Goal: Information Seeking & Learning: Learn about a topic

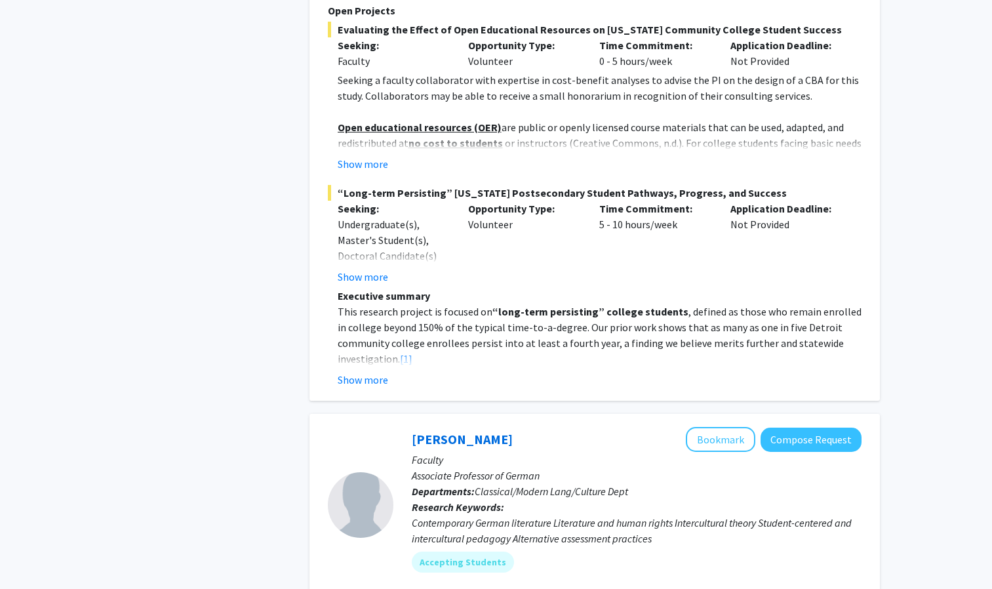
scroll to position [1017, 0]
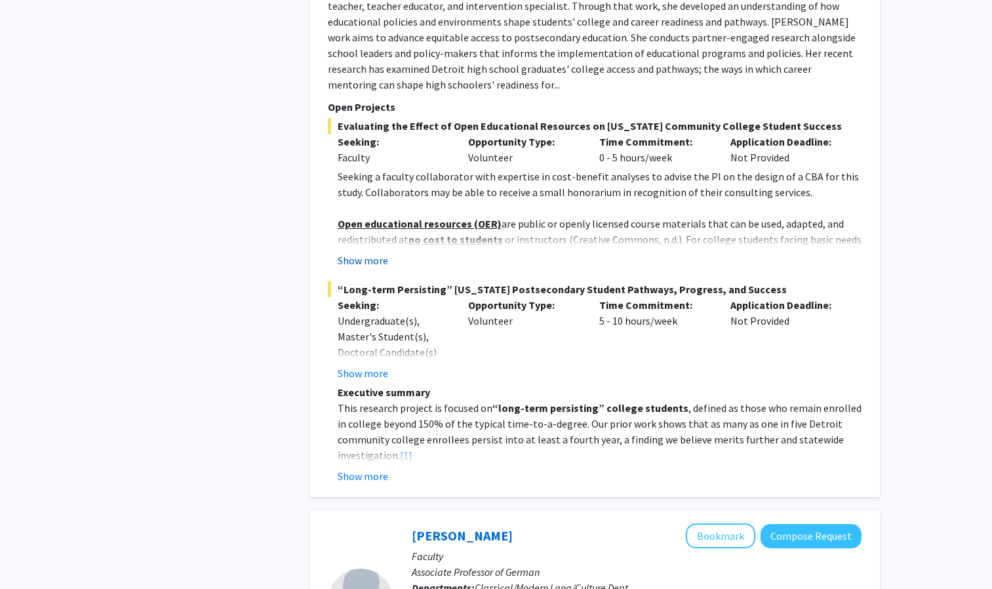
click at [378, 252] on button "Show more" at bounding box center [363, 260] width 50 height 16
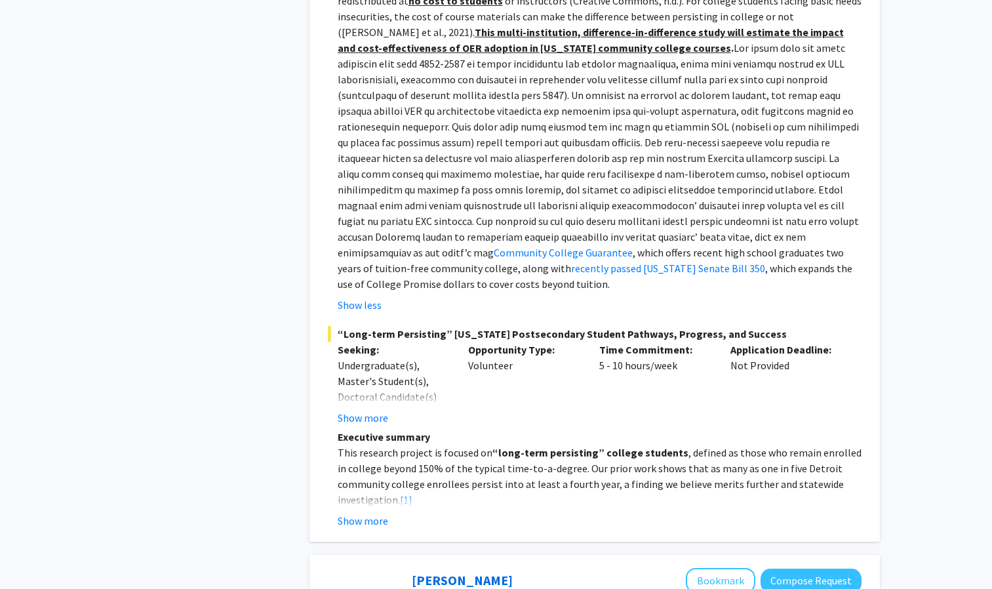
scroll to position [1259, 0]
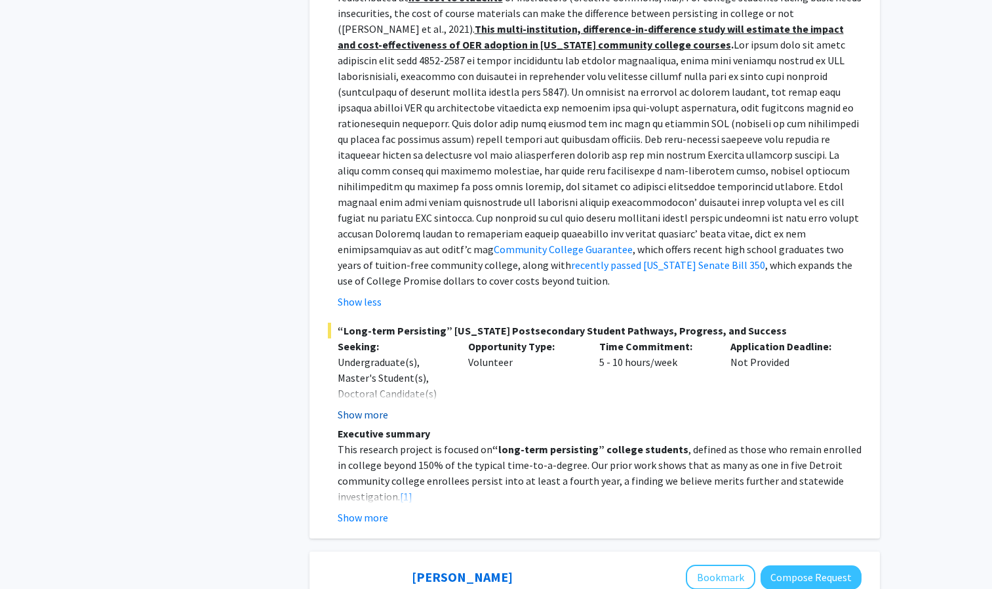
click at [361, 406] on button "Show more" at bounding box center [363, 414] width 50 height 16
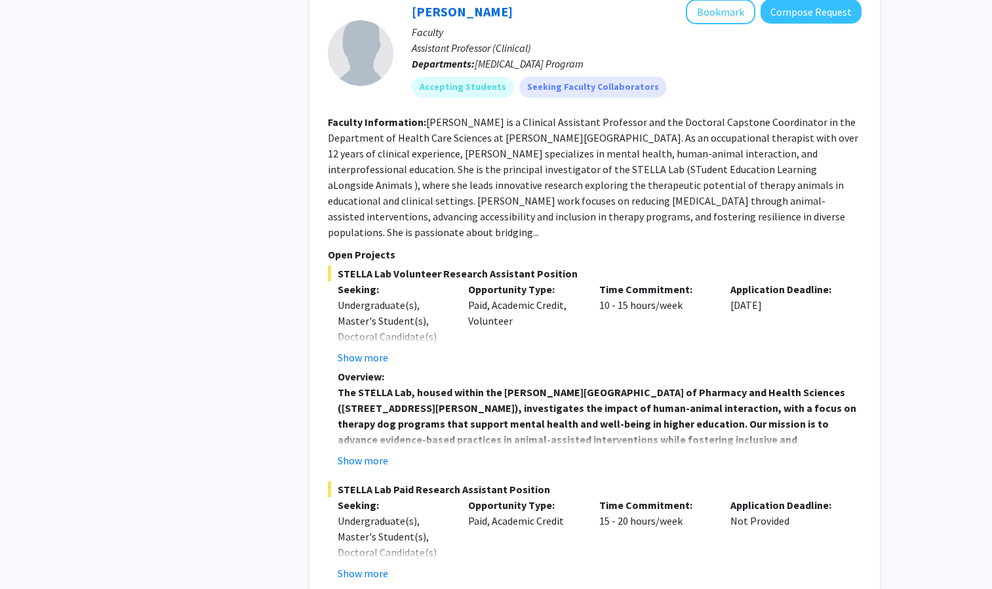
scroll to position [5671, 0]
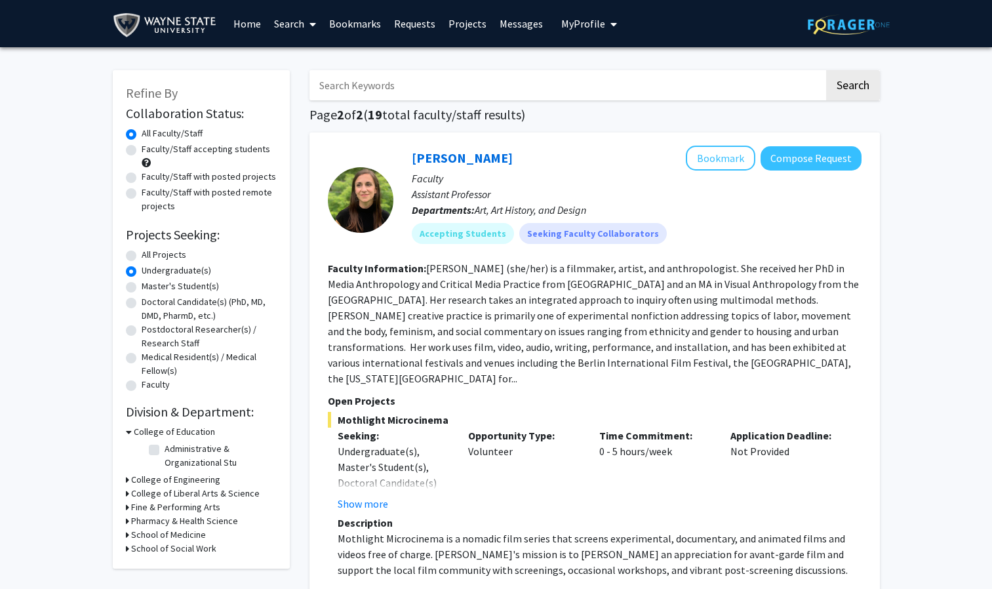
drag, startPoint x: 610, startPoint y: 492, endPoint x: 670, endPoint y: 332, distance: 171.6
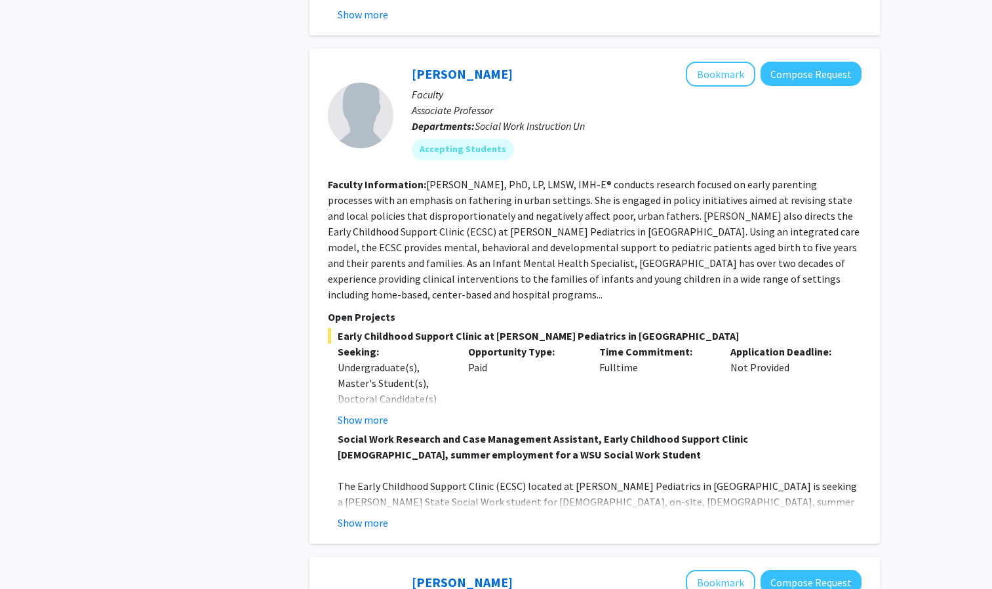
scroll to position [2244, 0]
click at [376, 412] on button "Show more" at bounding box center [363, 420] width 50 height 16
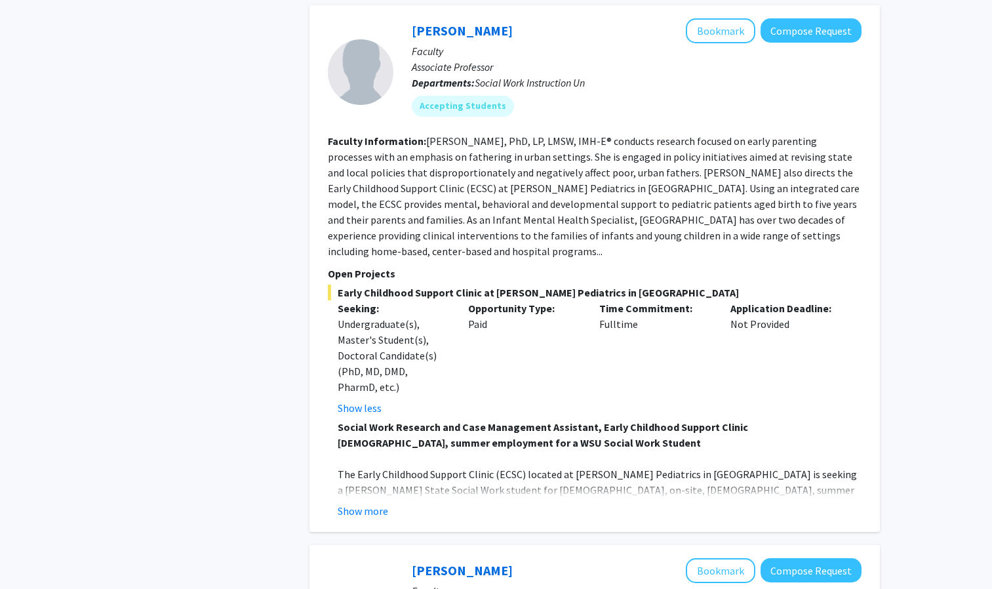
scroll to position [2291, 0]
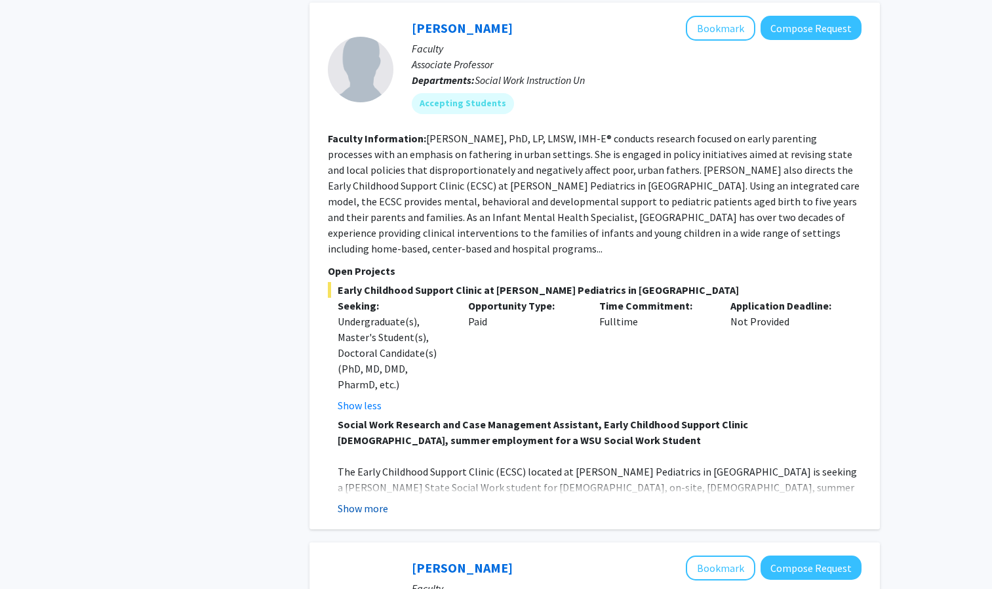
click at [383, 500] on button "Show more" at bounding box center [363, 508] width 50 height 16
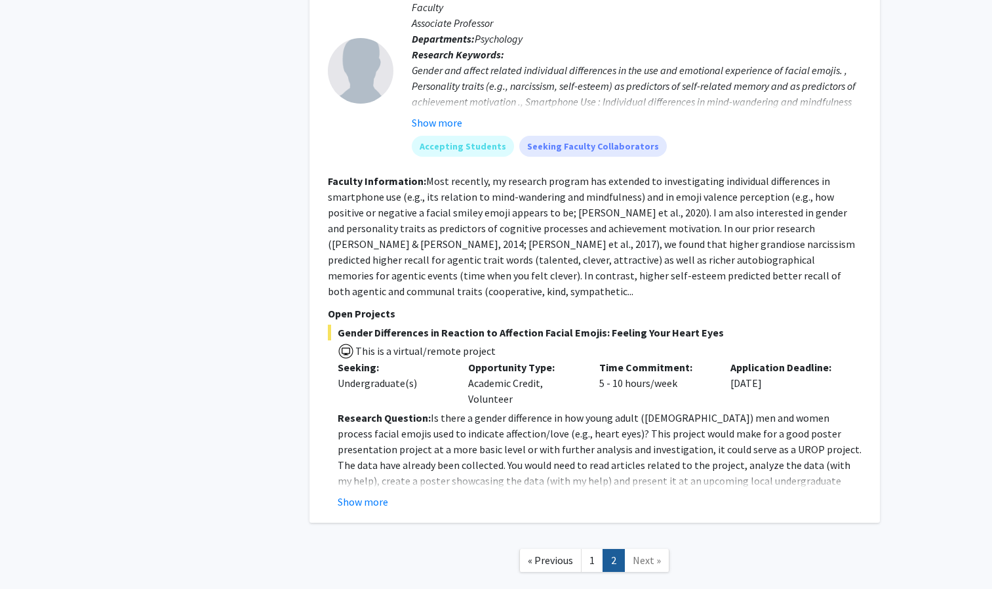
scroll to position [4063, 0]
click at [591, 549] on link "1" at bounding box center [592, 560] width 22 height 23
